Goal: Task Accomplishment & Management: Manage account settings

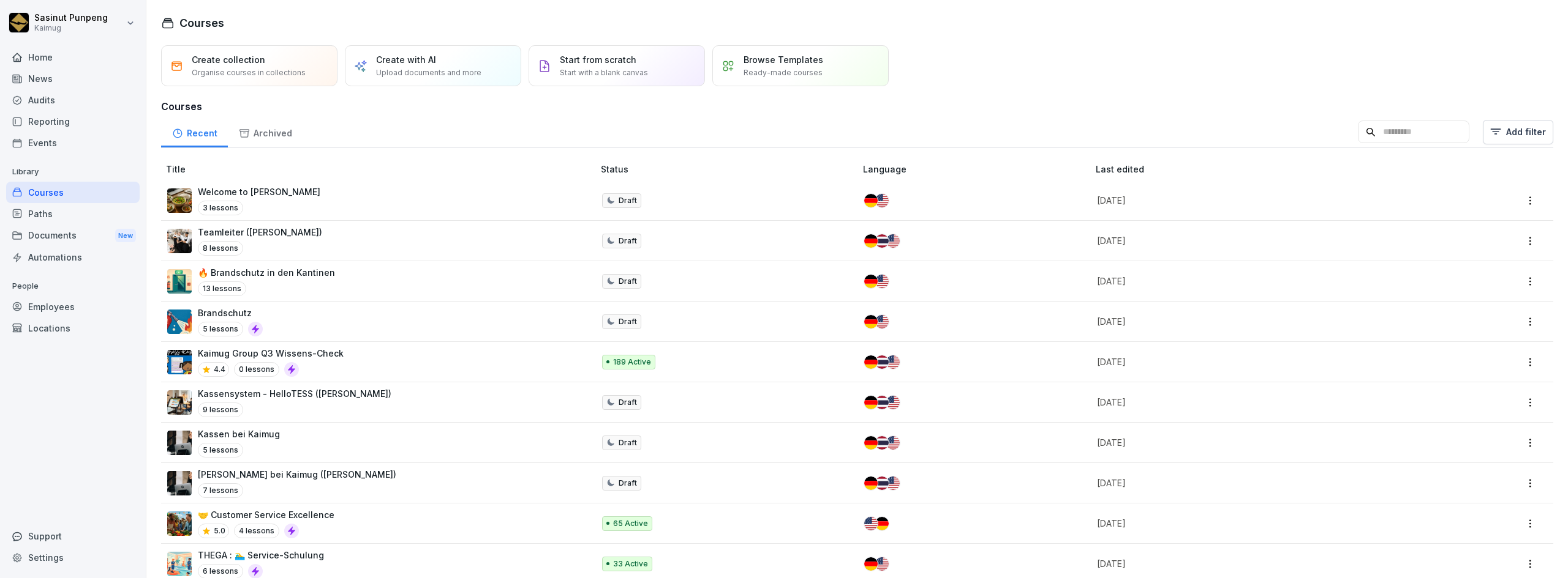
click at [44, 117] on div "Reporting" at bounding box center [73, 121] width 134 height 21
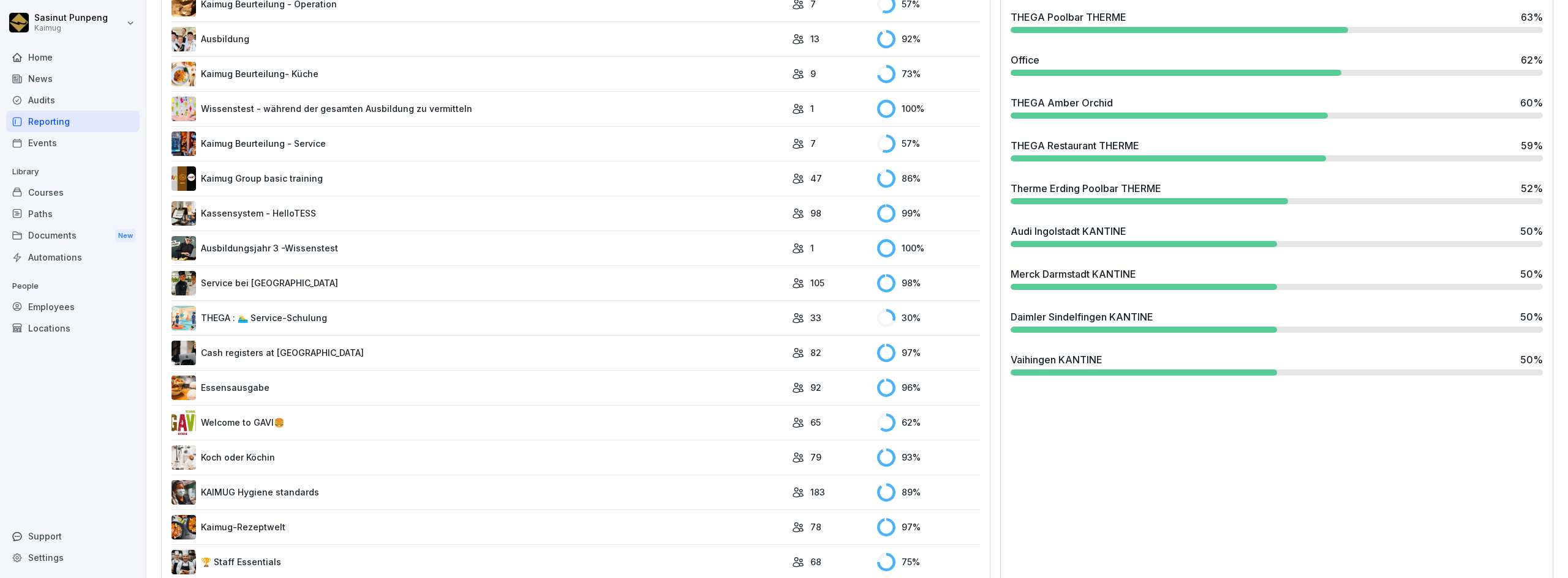
scroll to position [856, 0]
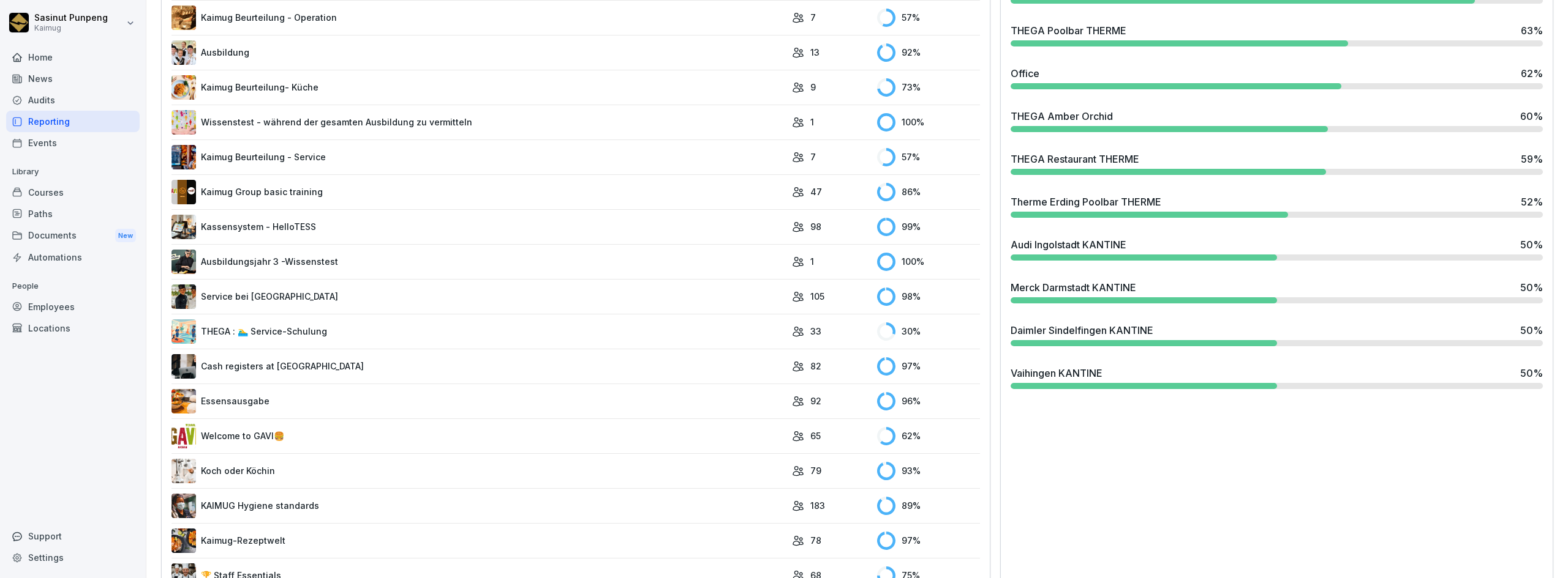
click at [1153, 262] on div "Audi Ingolstadt KANTINE 50 %" at bounding box center [1277, 249] width 542 height 33
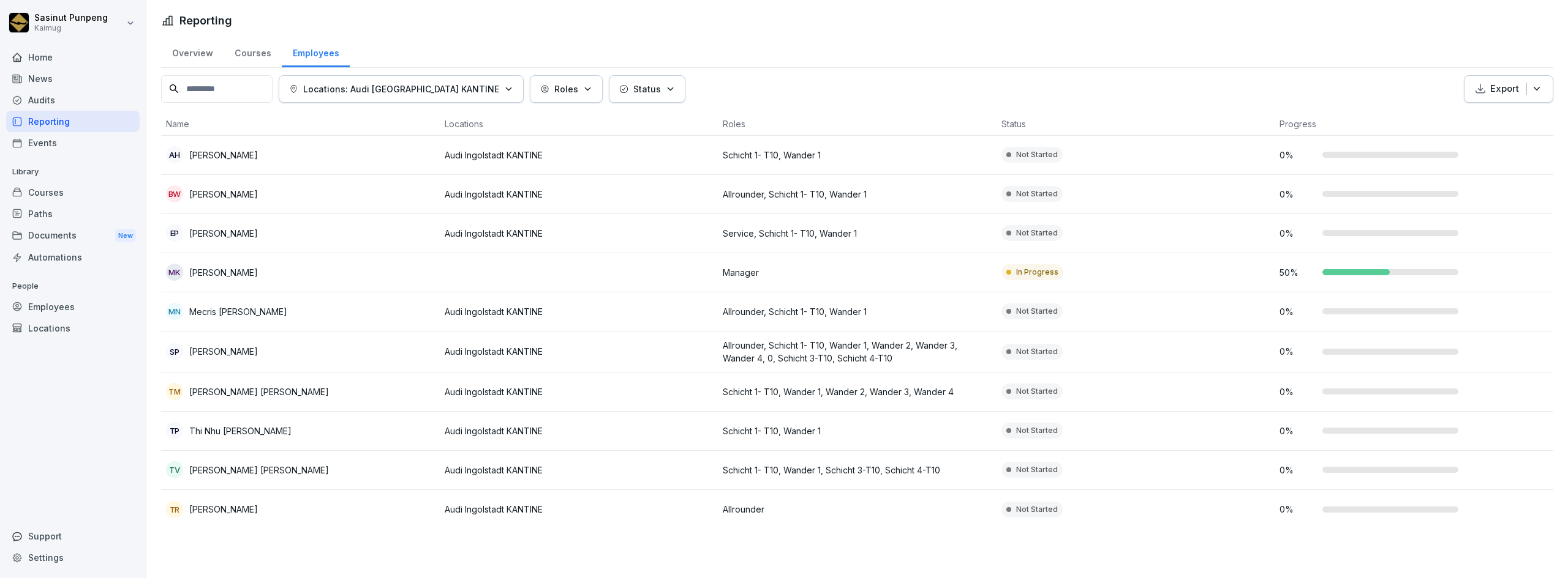
click at [149, 63] on div "Overview Courses Employees Locations: Audi Ingolstadt KANTINE Roles Status Expo…" at bounding box center [857, 287] width 1422 height 503
click at [70, 124] on div "Reporting" at bounding box center [73, 121] width 134 height 21
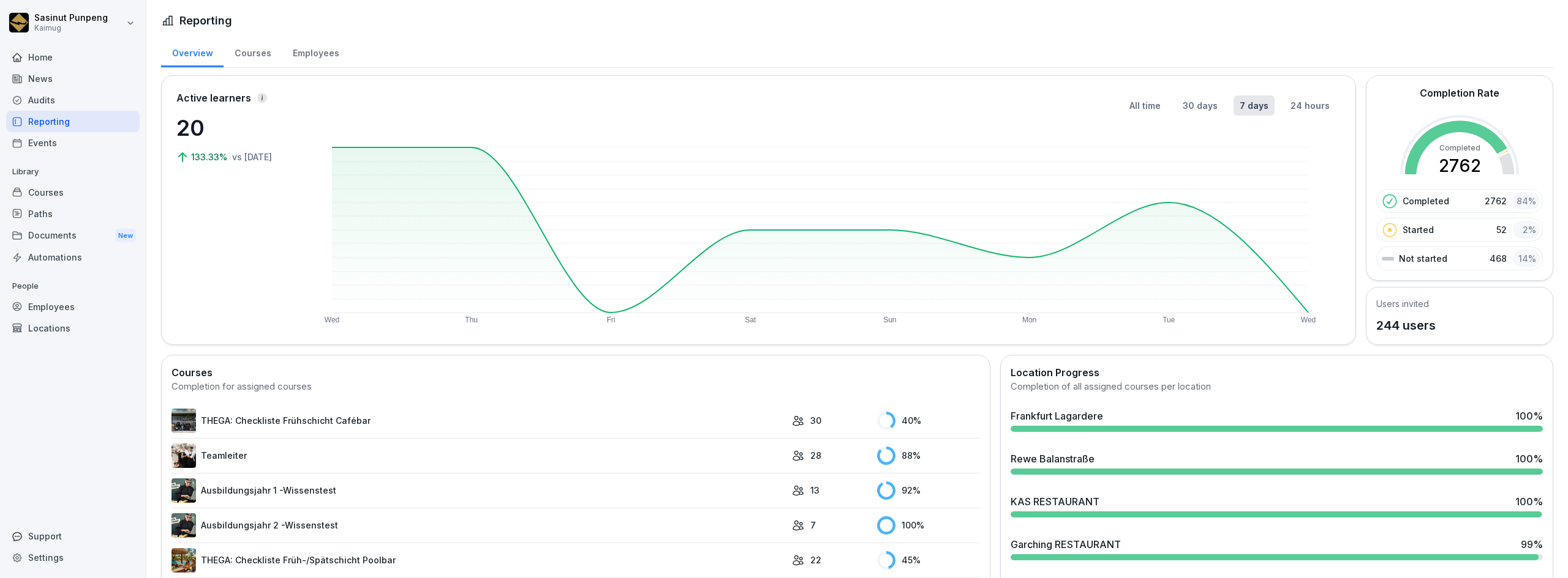
click at [308, 53] on div "Employees" at bounding box center [315, 51] width 68 height 31
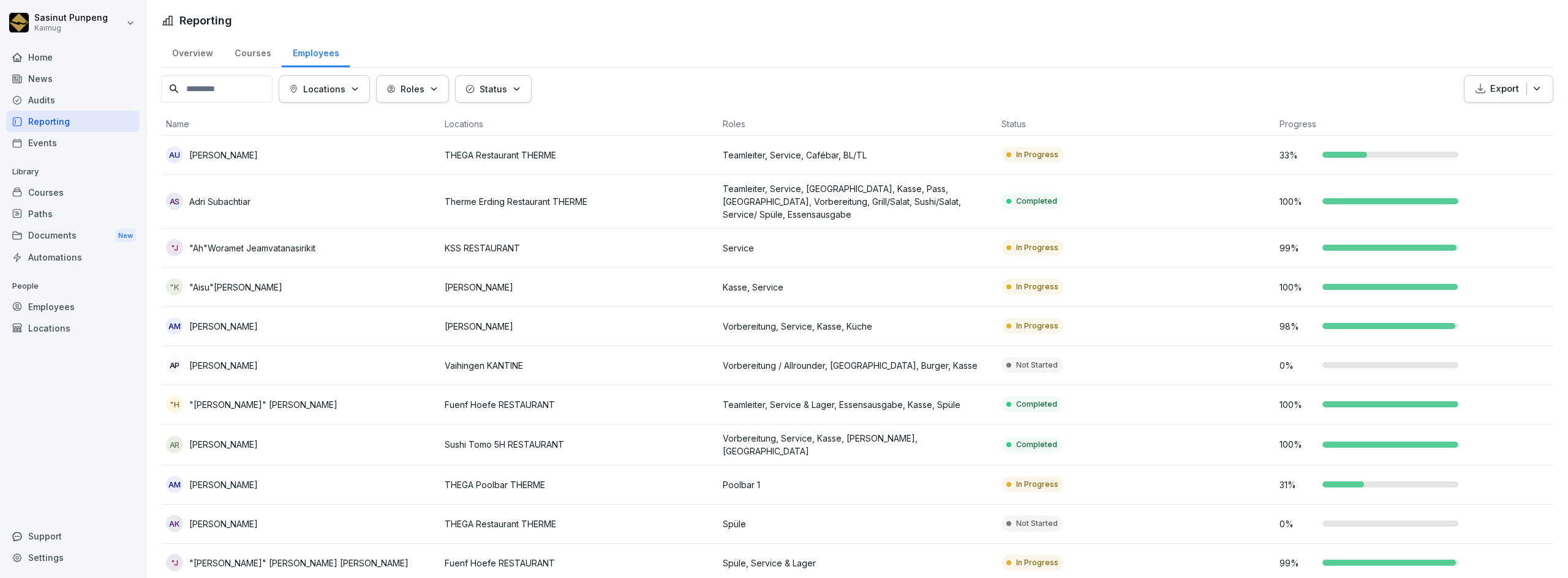
click at [1540, 95] on button "Export" at bounding box center [1508, 89] width 89 height 27
click at [1519, 120] on p "Export as Excel file" at bounding box center [1498, 117] width 77 height 11
click at [1567, 572] on div "Reporting Overview Courses Employees Locations Roles Status Export Name Locatio…" at bounding box center [857, 289] width 1422 height 578
click at [49, 304] on div "Employees" at bounding box center [73, 307] width 134 height 21
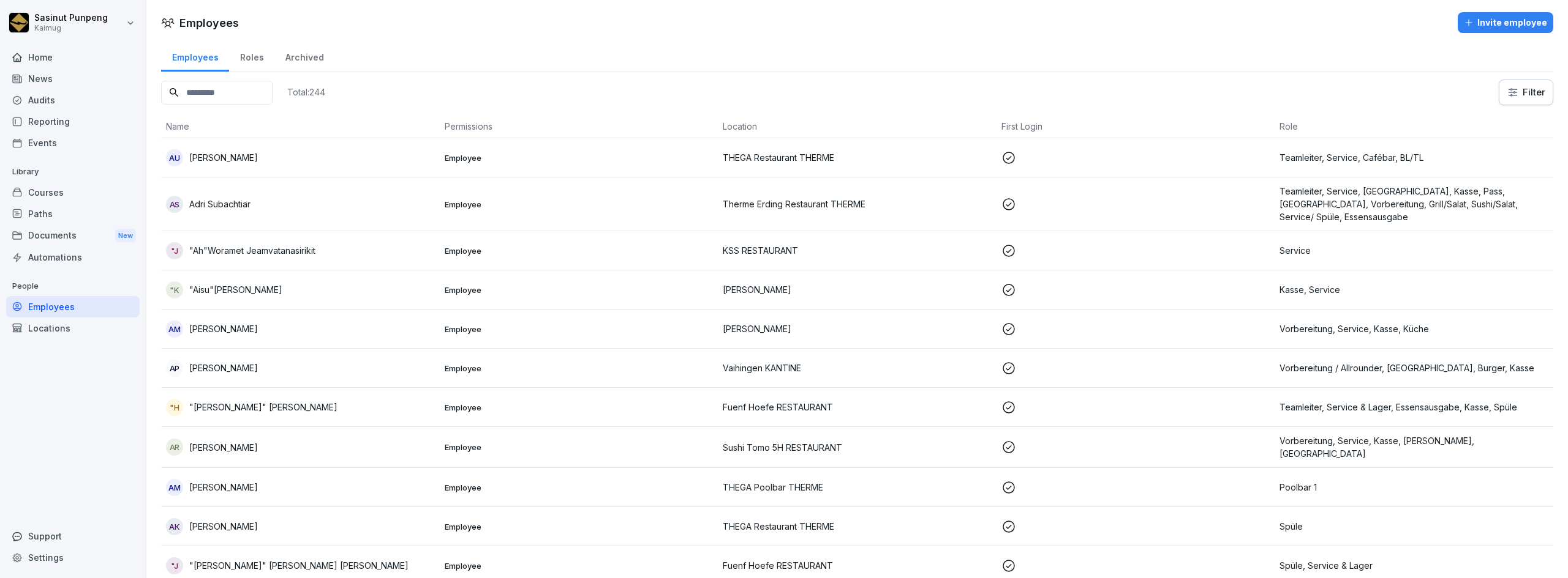
click at [272, 94] on input at bounding box center [217, 93] width 111 height 24
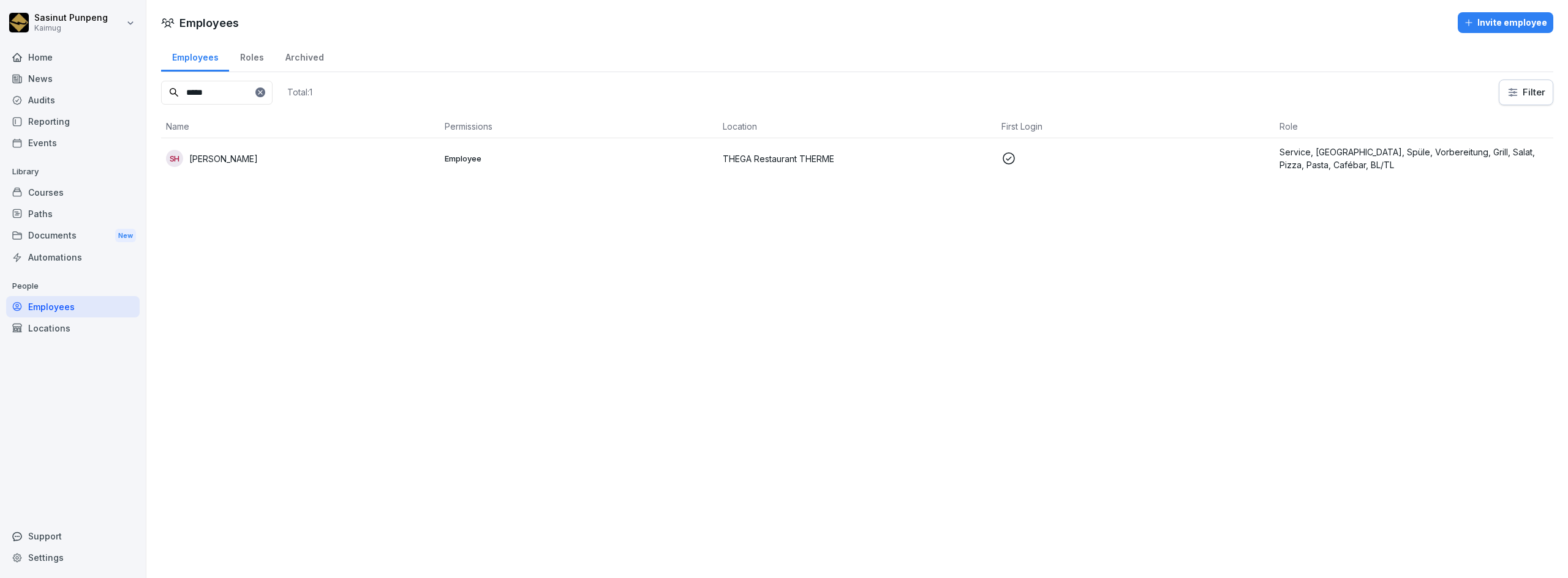
type input "*****"
click at [229, 179] on div "Employees Roles Archived ***** Total: 1 Filter Name Permissions Location First …" at bounding box center [857, 114] width 1422 height 148
click at [234, 171] on td "SH [PERSON_NAME]" at bounding box center [301, 158] width 279 height 40
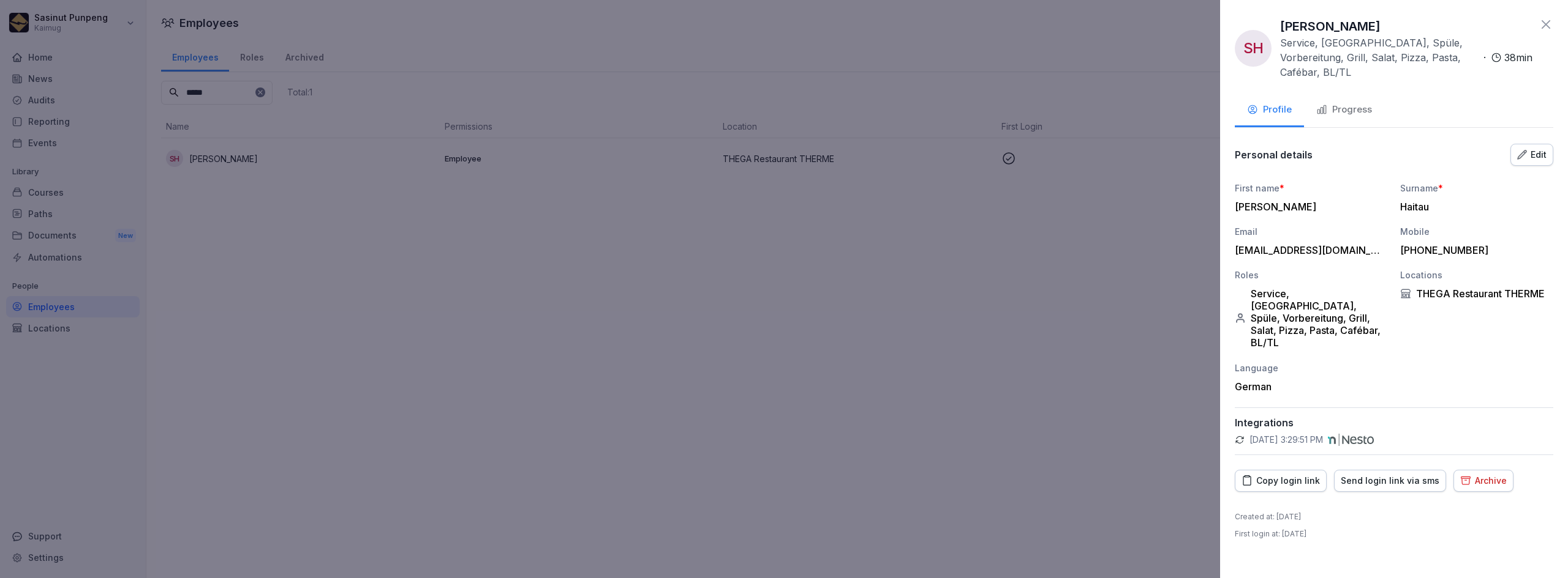
click at [1330, 109] on button "Progress" at bounding box center [1344, 110] width 80 height 33
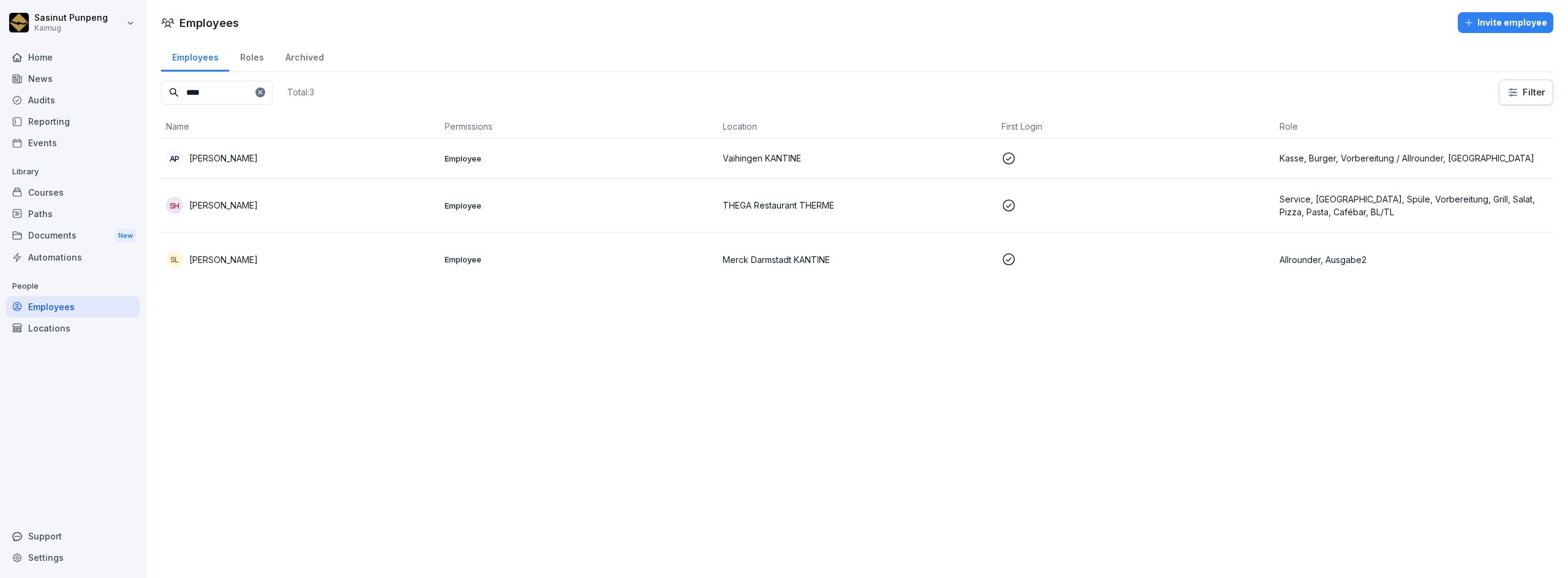
type input "****"
click at [315, 217] on td "SH [PERSON_NAME]" at bounding box center [301, 205] width 279 height 54
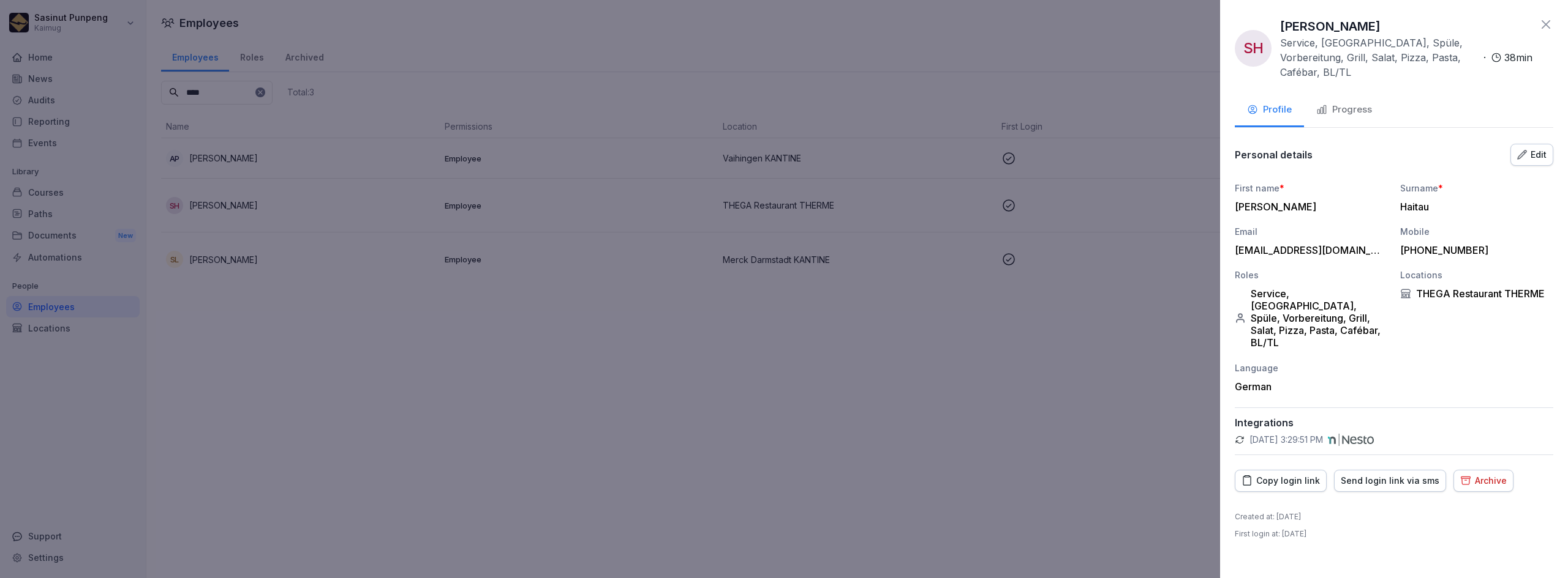
click at [1358, 103] on div "Progress" at bounding box center [1343, 110] width 56 height 14
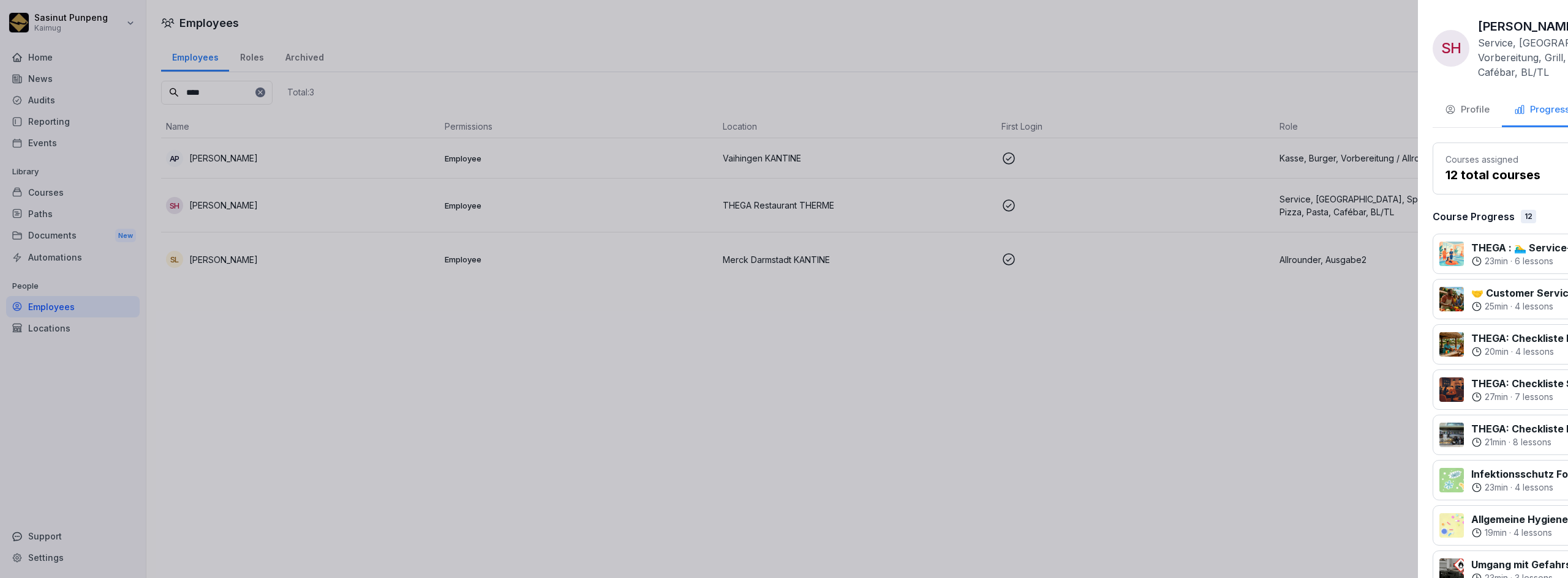
click at [861, 455] on div at bounding box center [784, 289] width 1568 height 578
